Goal: Find specific page/section: Find specific page/section

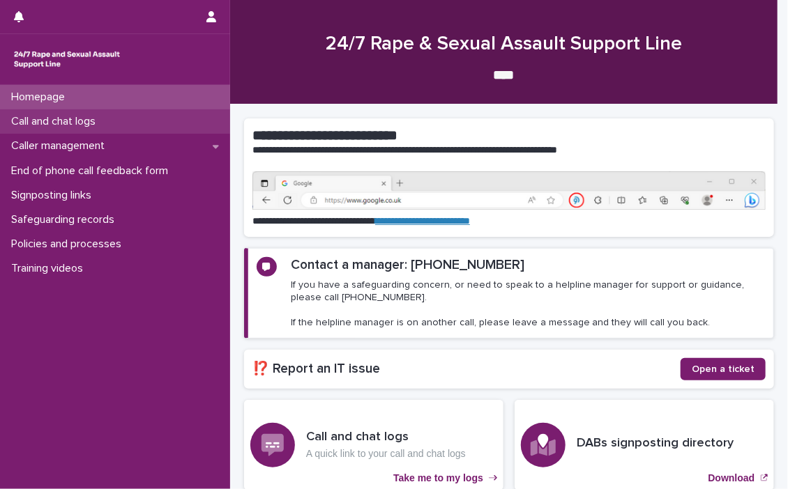
click at [42, 116] on p "Call and chat logs" at bounding box center [56, 121] width 101 height 13
